Goal: Find specific fact: Find contact information

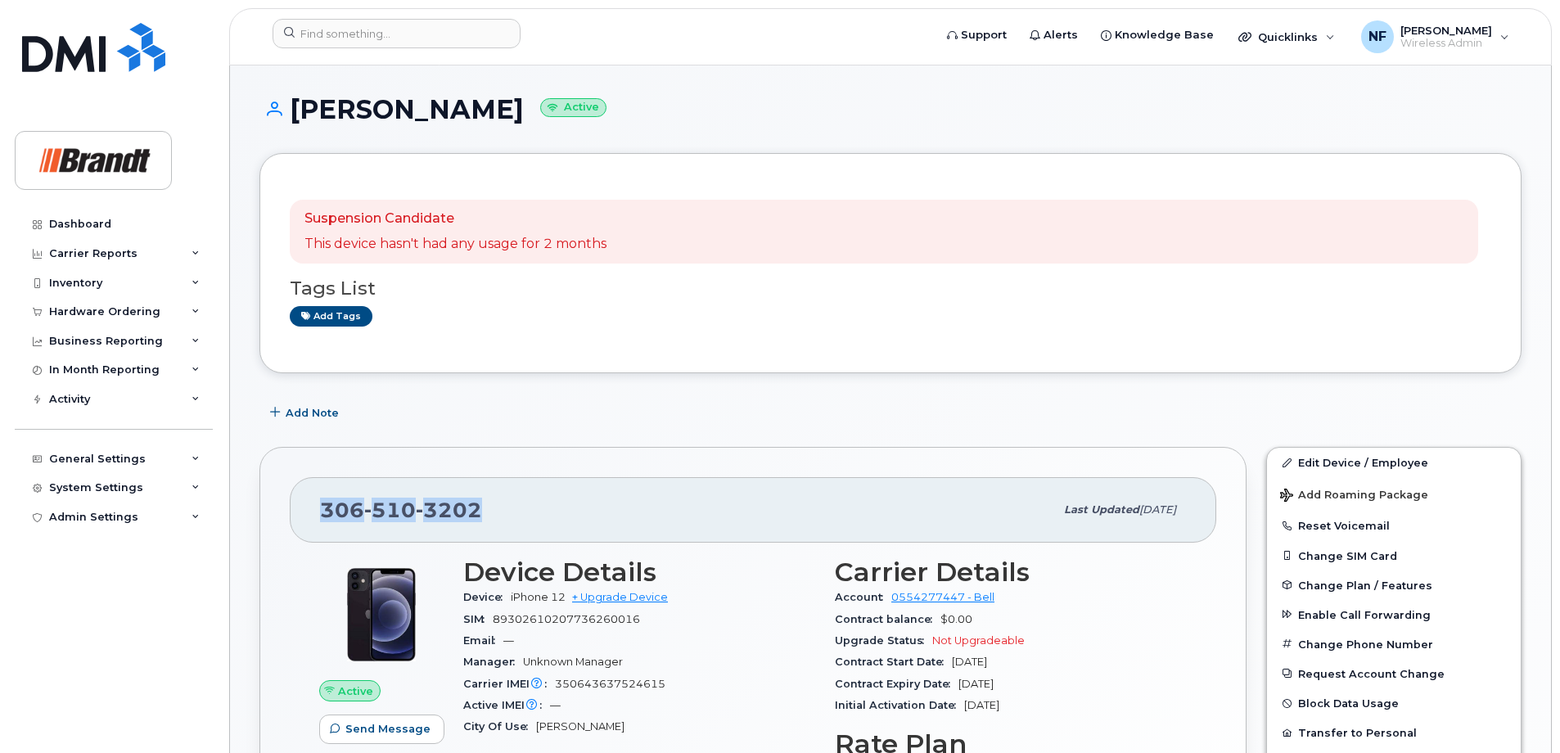
click at [521, 498] on div "[PHONE_NUMBER]" at bounding box center [687, 510] width 734 height 34
drag, startPoint x: 485, startPoint y: 516, endPoint x: 326, endPoint y: 509, distance: 158.9
click at [326, 509] on div "[PHONE_NUMBER]" at bounding box center [687, 510] width 734 height 34
copy span "[PHONE_NUMBER]"
click at [516, 507] on div "[PHONE_NUMBER]" at bounding box center [687, 510] width 734 height 34
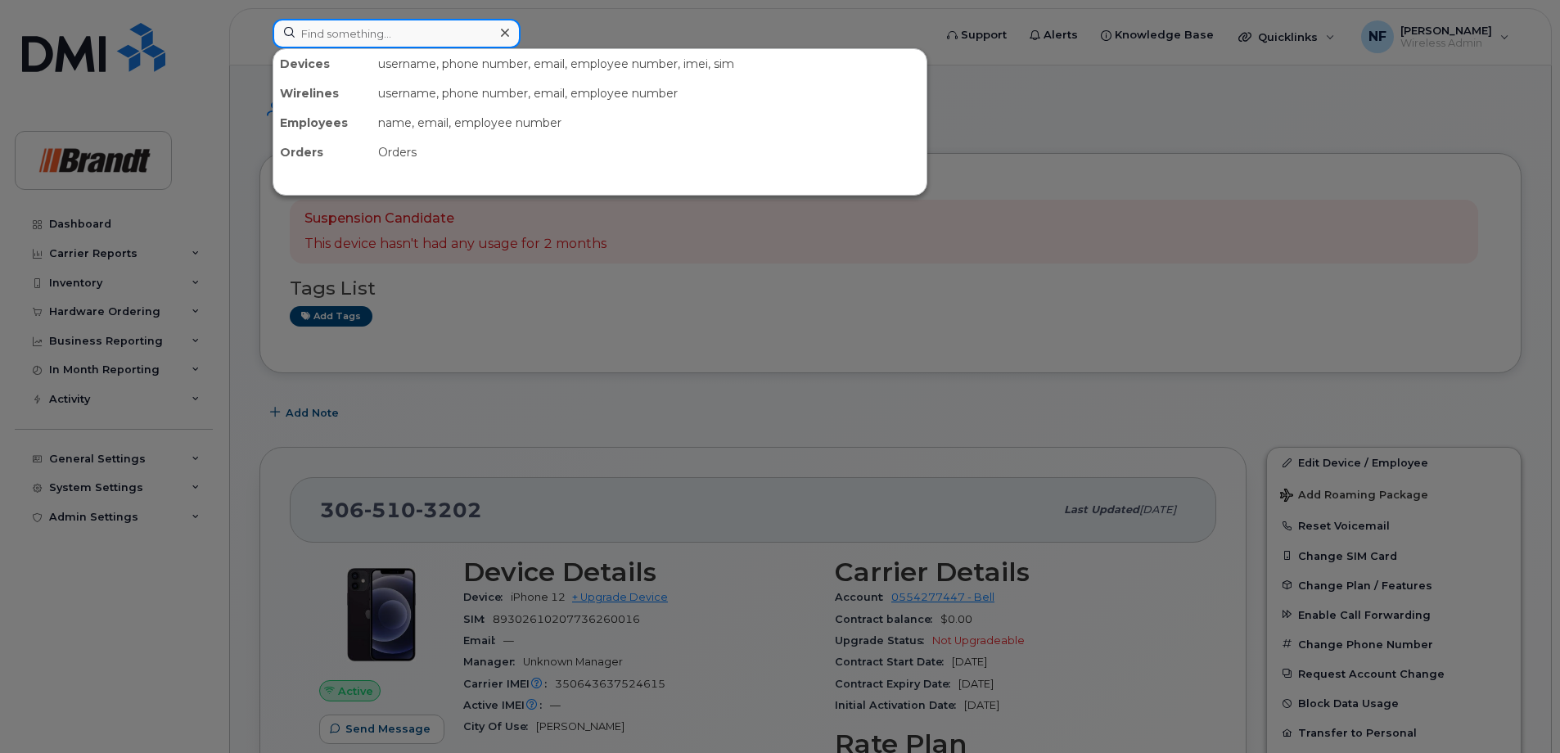
click at [388, 41] on input at bounding box center [397, 33] width 248 height 29
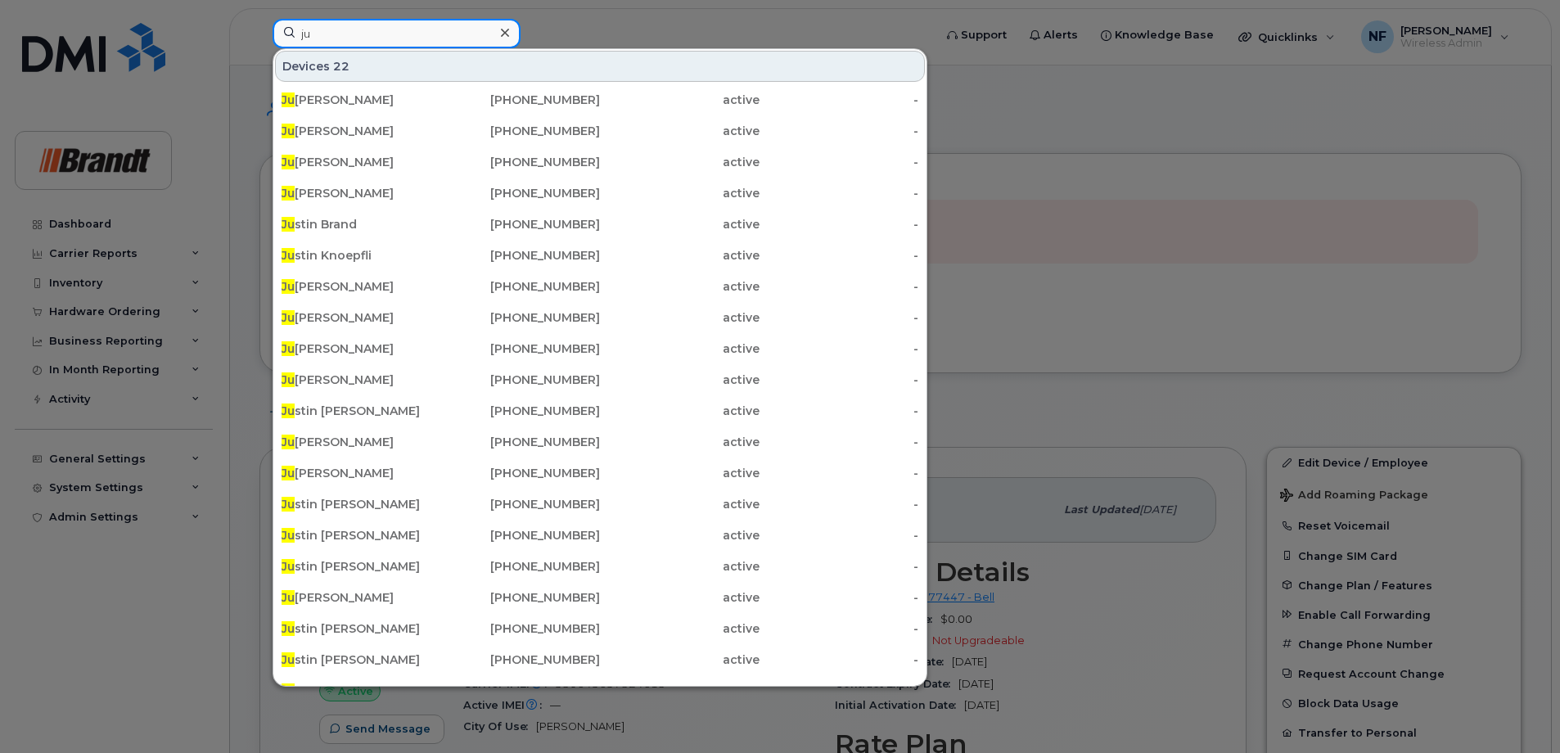
type input "j"
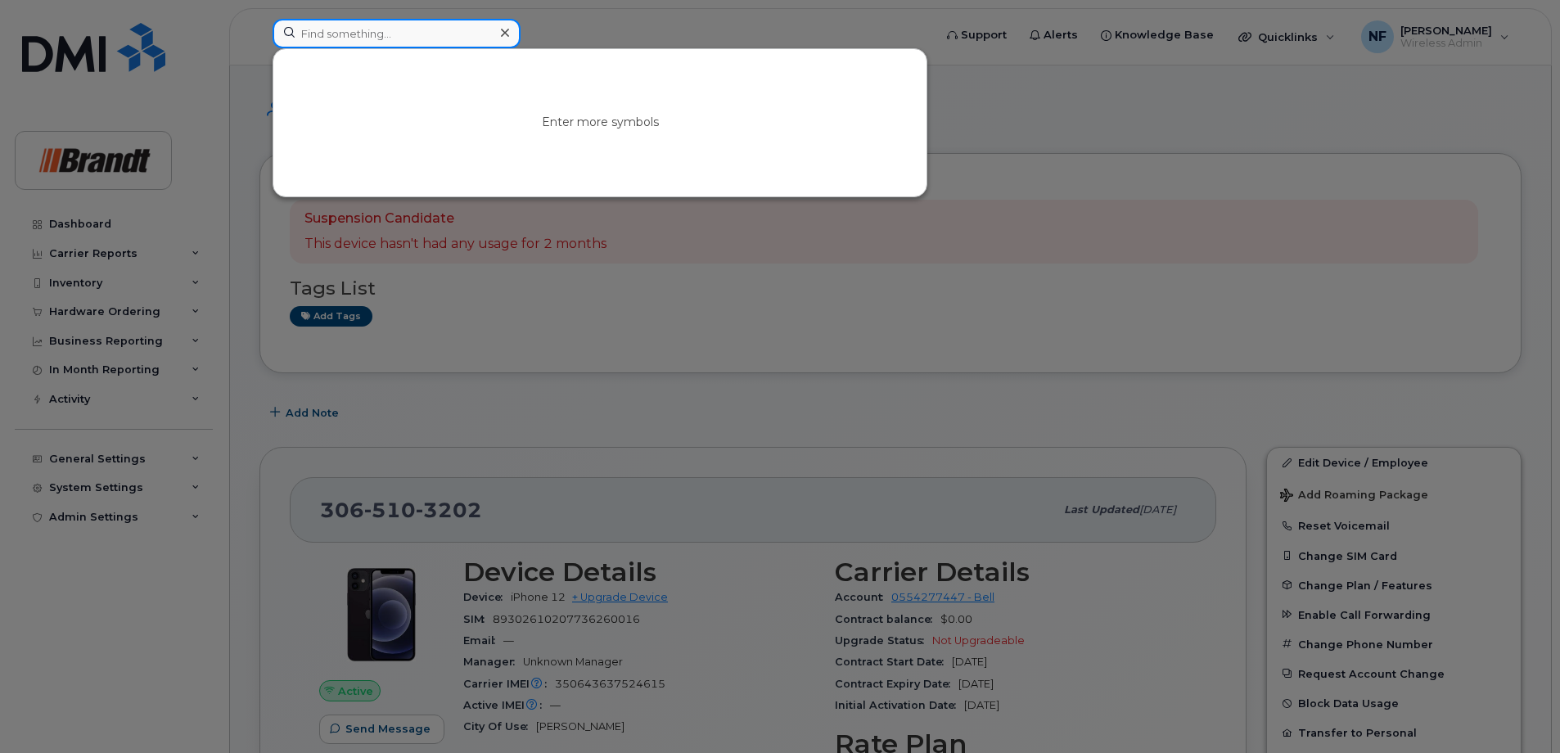
type input "m"
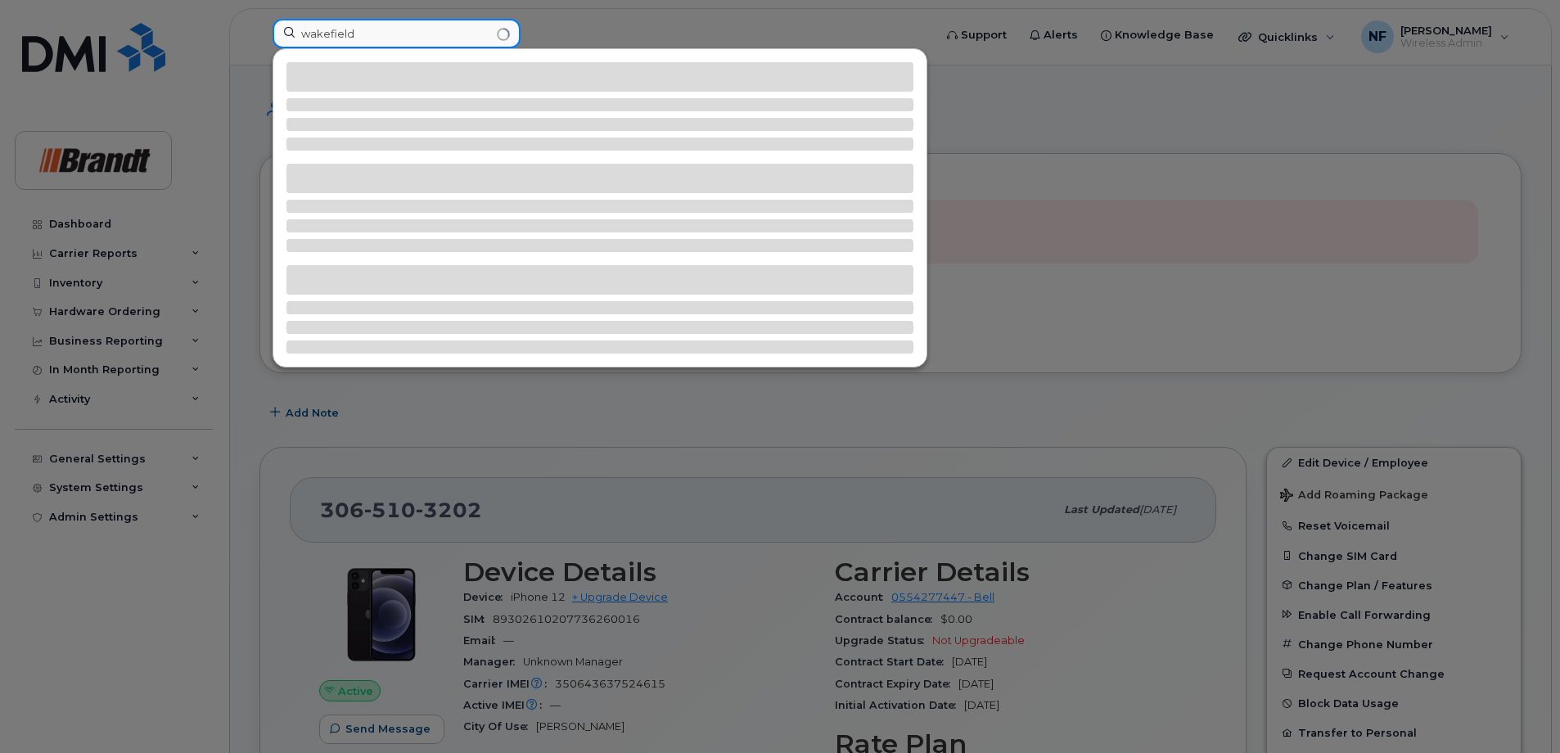
type input "wakefield"
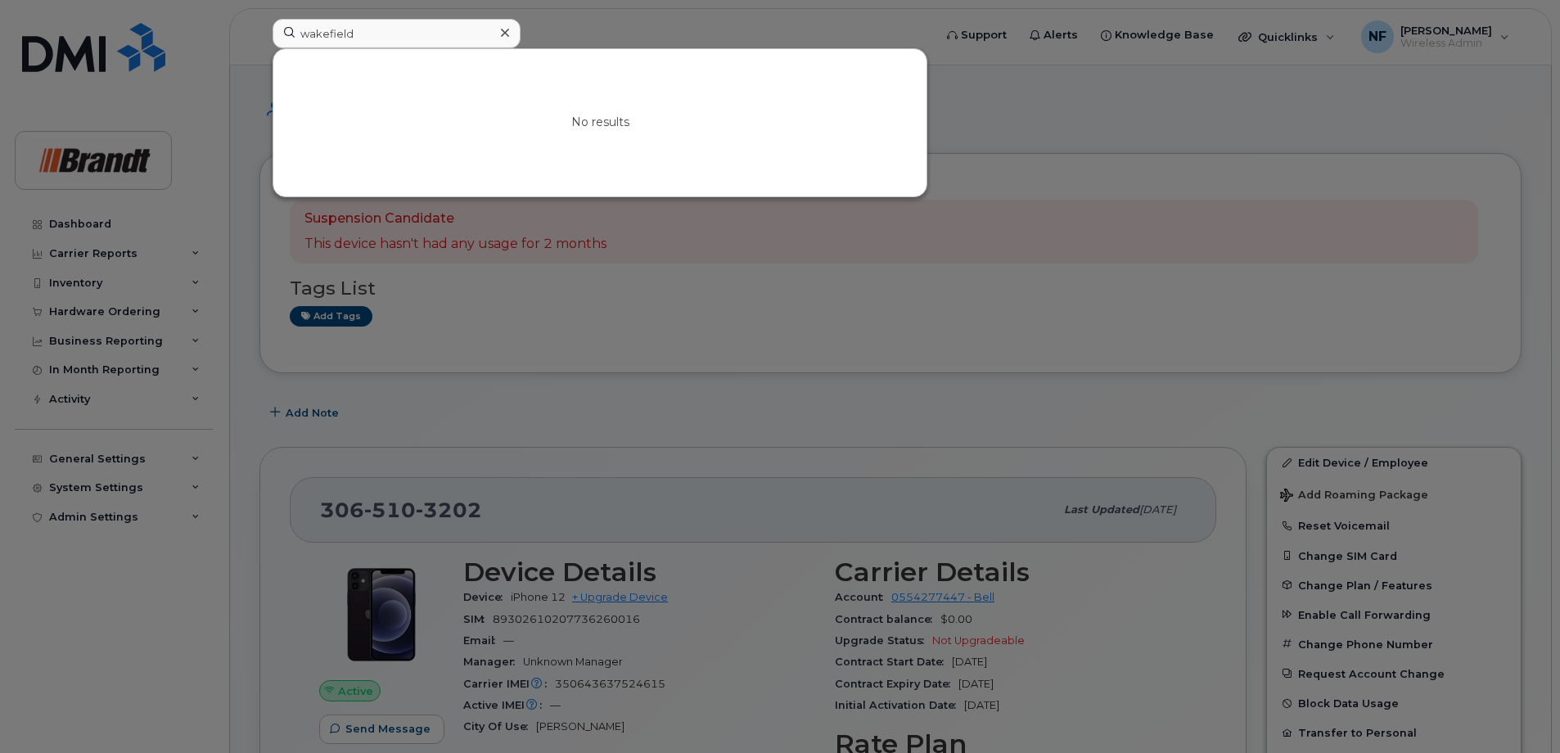
click at [502, 33] on icon at bounding box center [505, 32] width 8 height 13
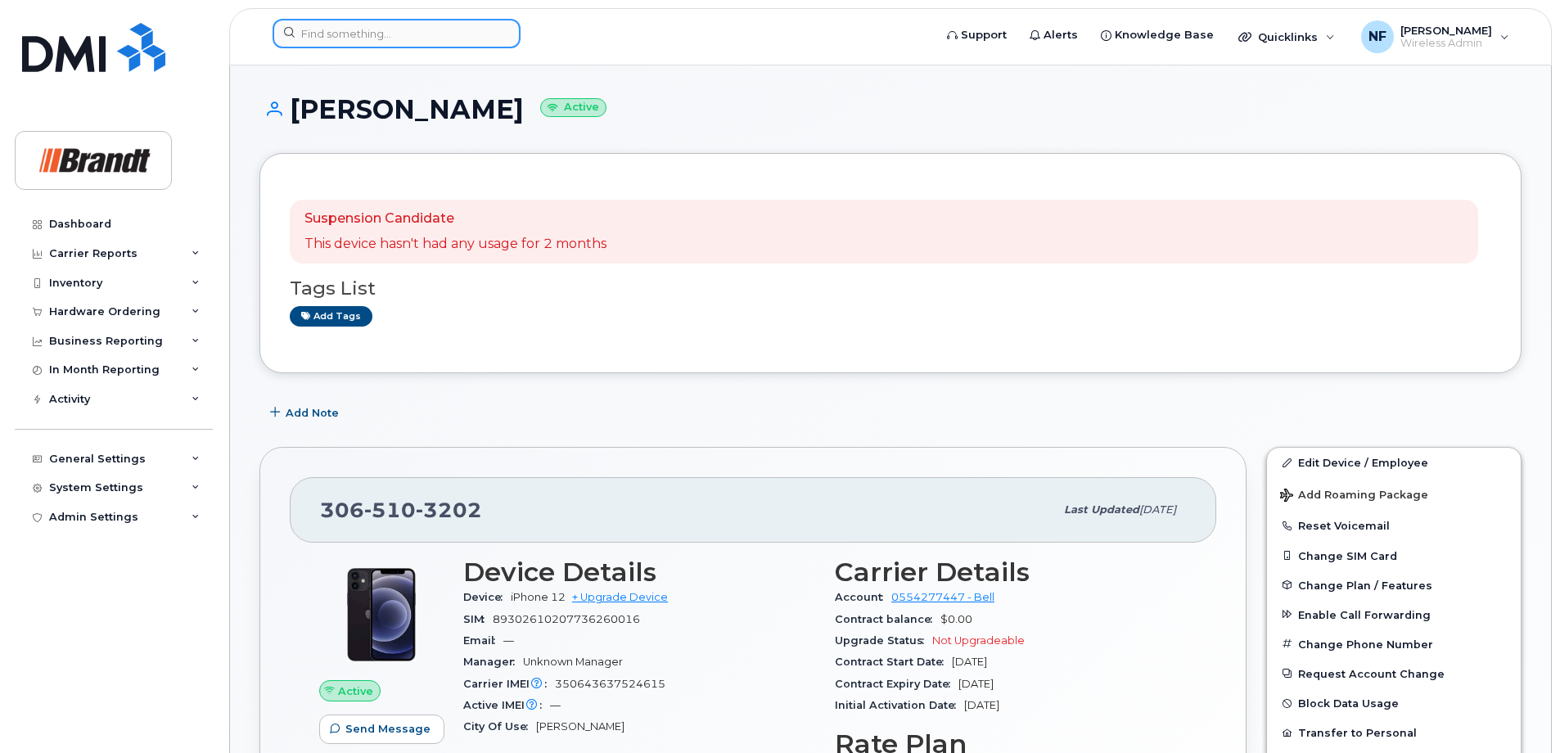
click at [419, 25] on input at bounding box center [397, 33] width 248 height 29
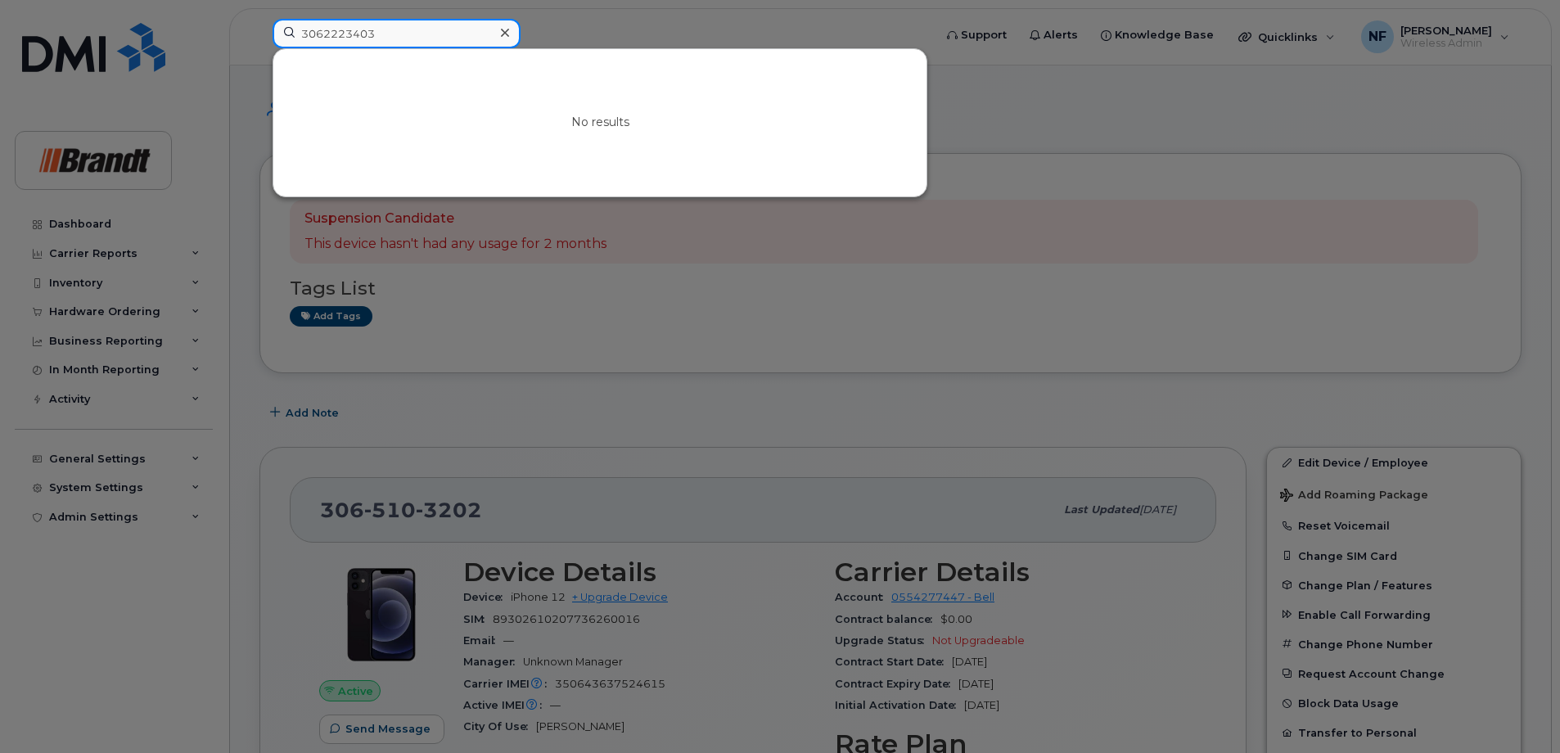
type input "3062223403"
click at [507, 34] on icon at bounding box center [505, 32] width 8 height 13
